Goal: Task Accomplishment & Management: Manage account settings

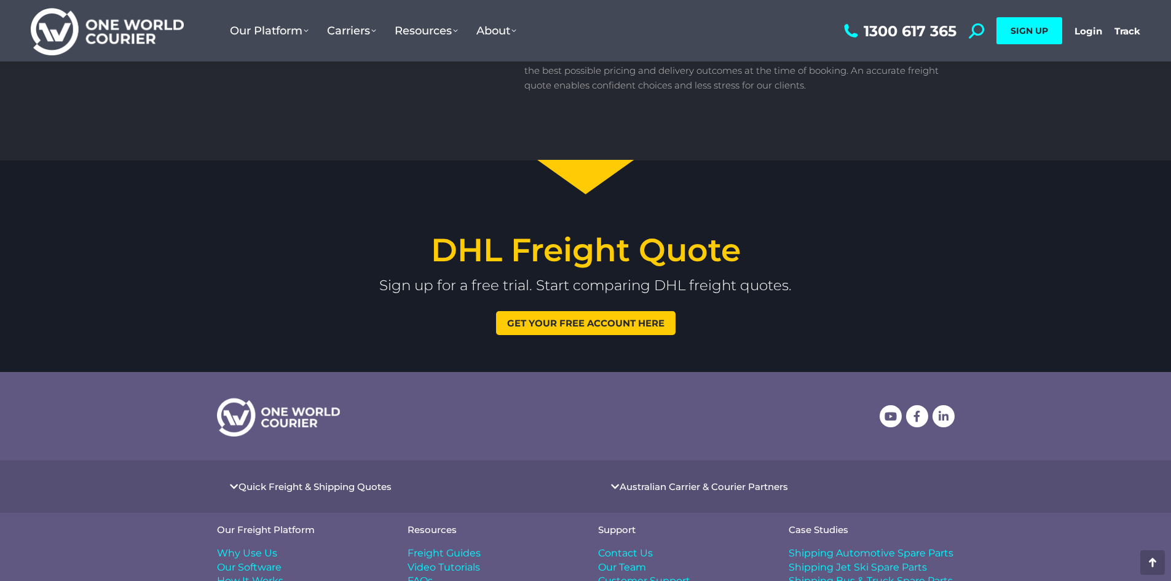
scroll to position [1545, 0]
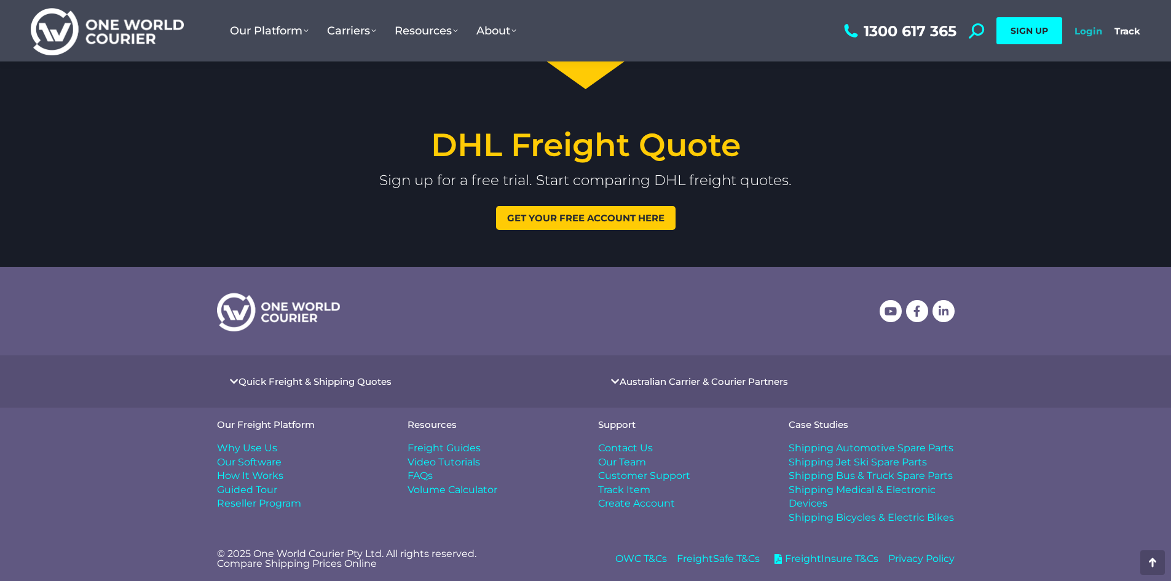
click at [1087, 32] on link "Login" at bounding box center [1089, 31] width 28 height 12
